Goal: Task Accomplishment & Management: Complete application form

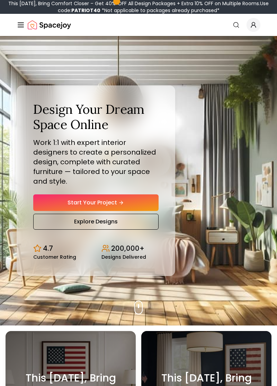
click at [129, 211] on link "Start Your Project" at bounding box center [95, 202] width 125 height 17
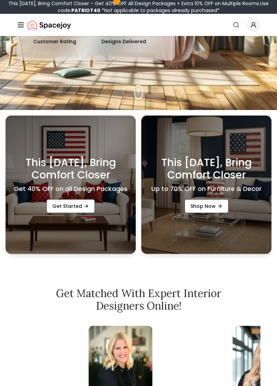
scroll to position [216, 0]
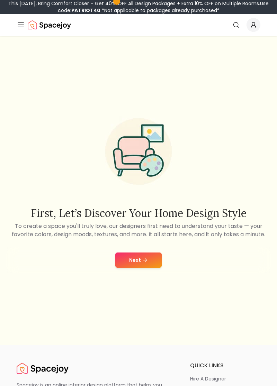
click at [144, 268] on button "Next" at bounding box center [138, 259] width 46 height 15
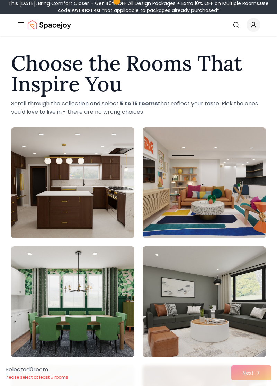
click at [22, 24] on icon "Global" at bounding box center [21, 25] width 8 height 8
